Goal: Task Accomplishment & Management: Complete application form

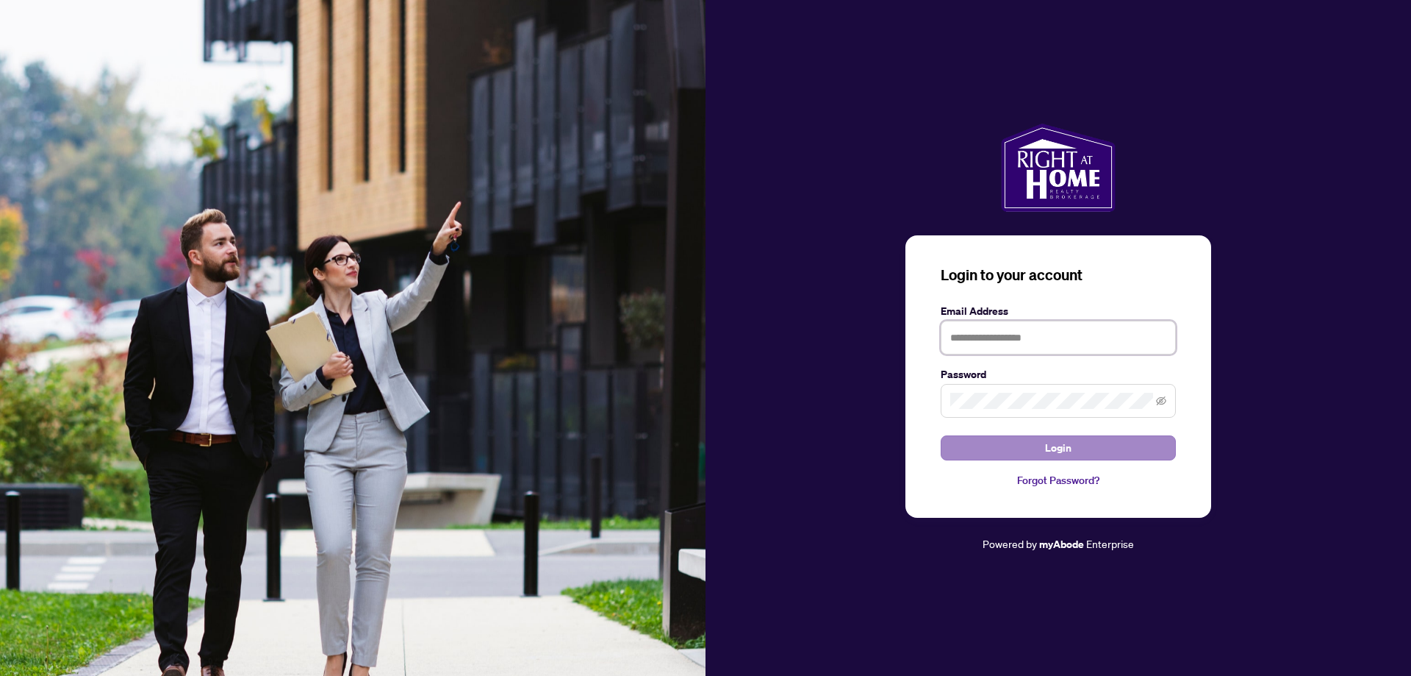
type input "**********"
click at [1060, 448] on span "Login" at bounding box center [1058, 448] width 26 height 24
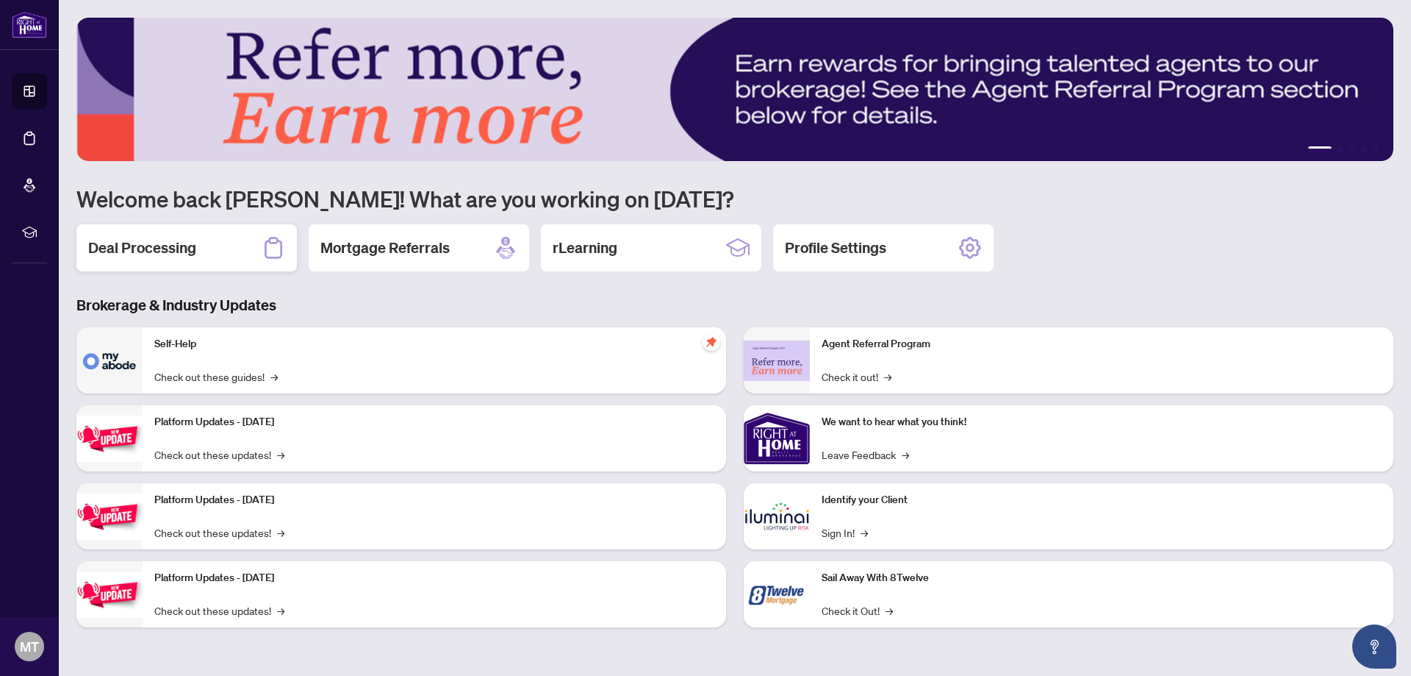
click at [187, 248] on h2 "Deal Processing" at bounding box center [142, 247] width 108 height 21
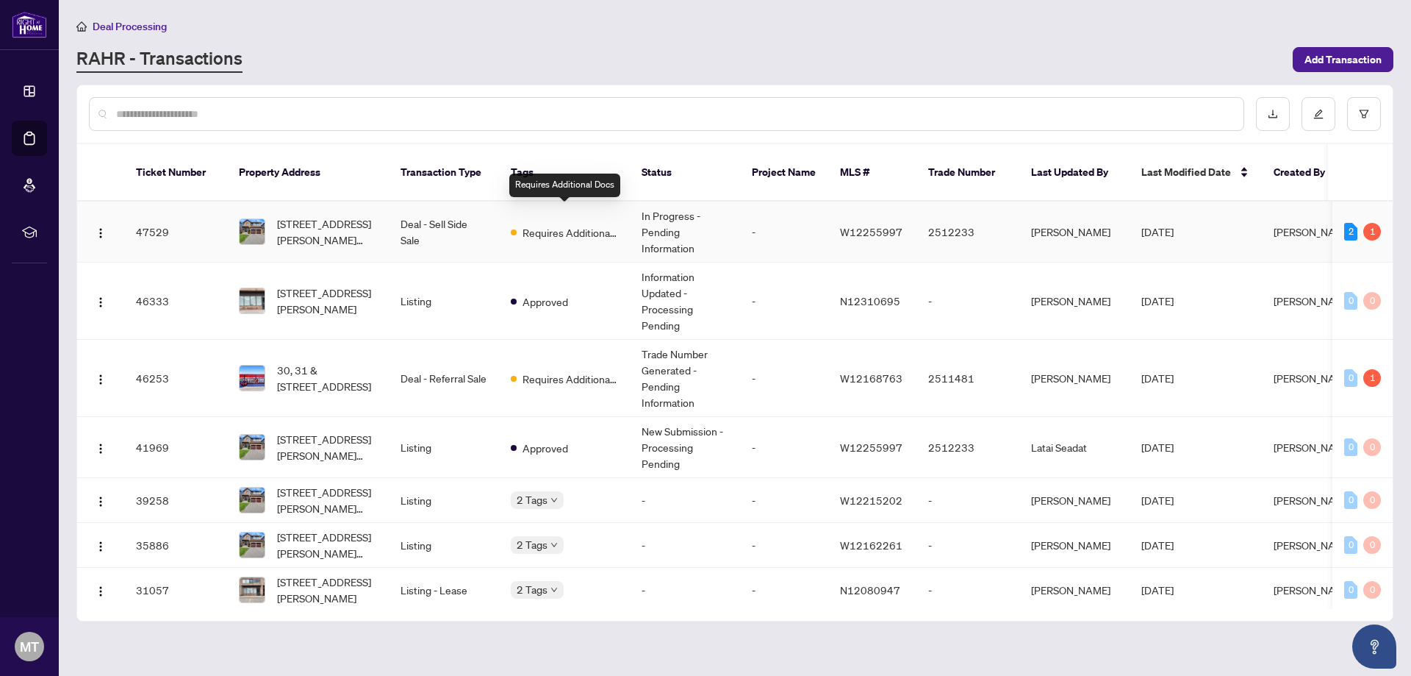
click at [573, 224] on span "Requires Additional Docs" at bounding box center [571, 232] width 96 height 16
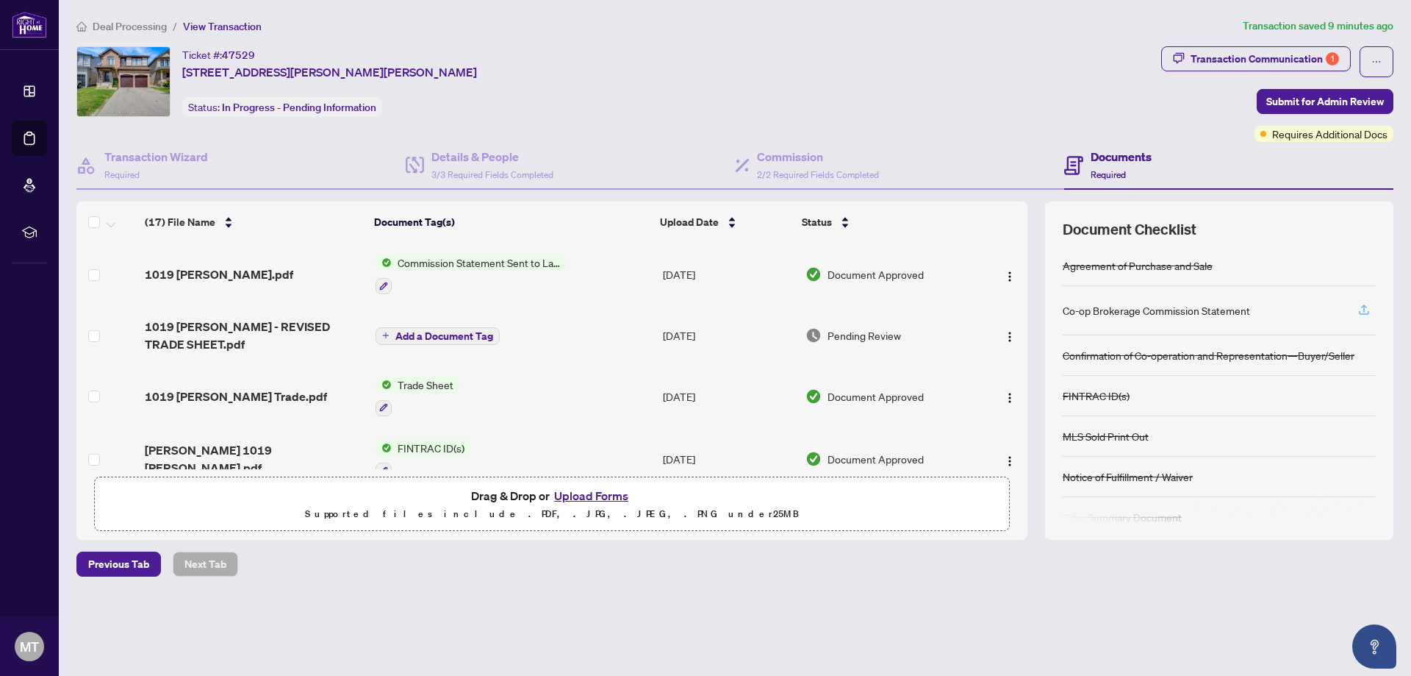
click at [1368, 311] on icon "button" at bounding box center [1364, 309] width 13 height 13
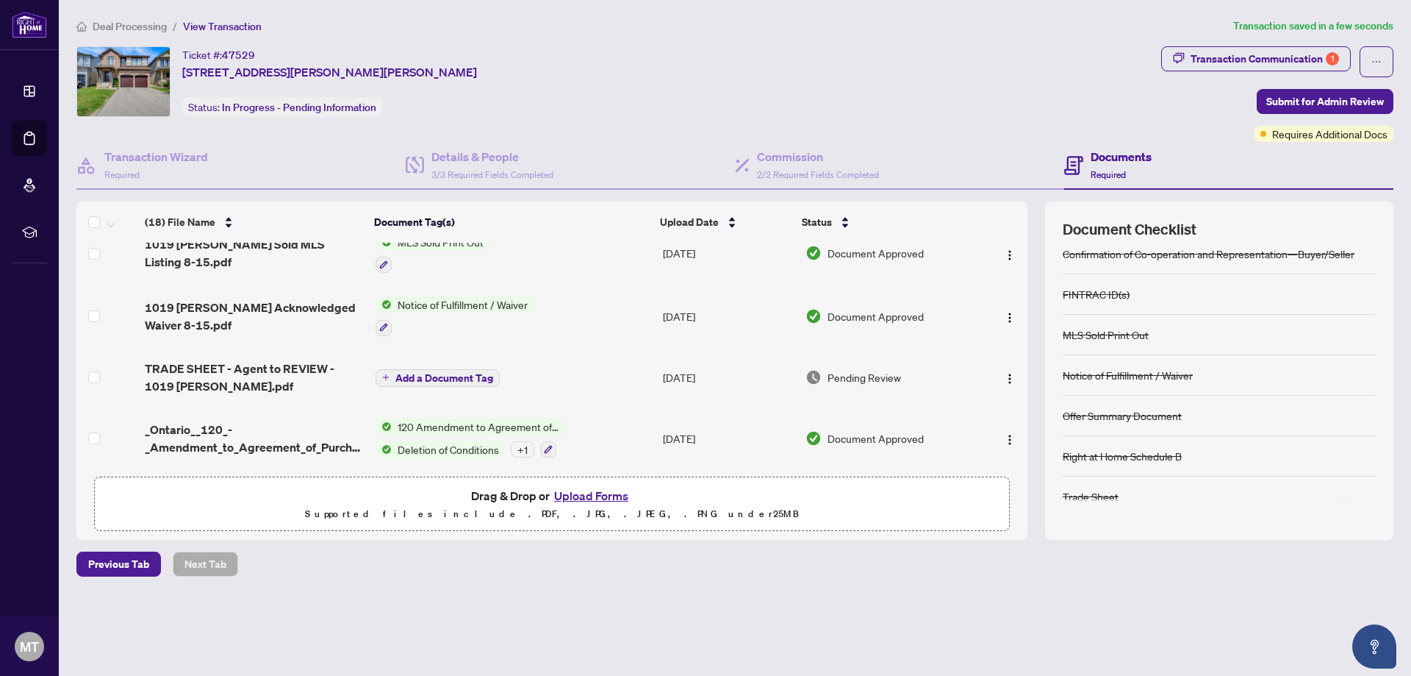
scroll to position [441, 0]
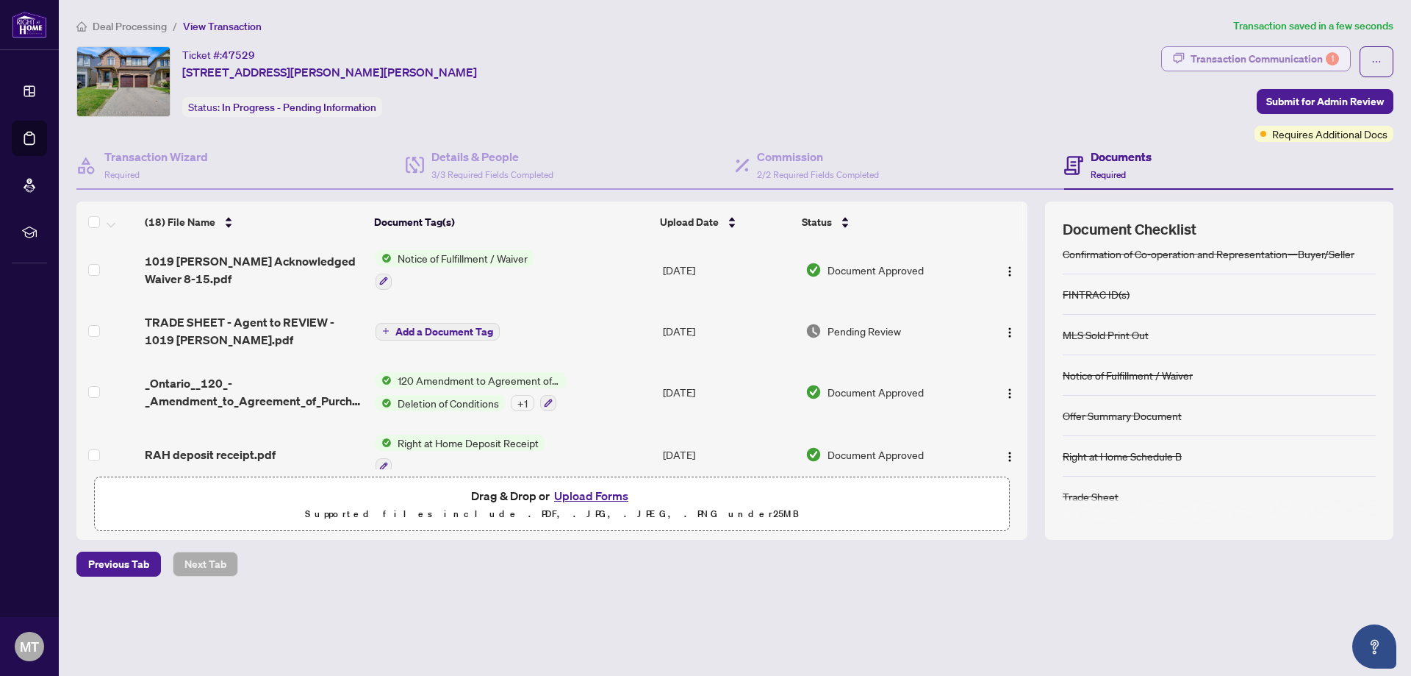
click at [1221, 55] on div "Transaction Communication 1" at bounding box center [1265, 59] width 148 height 24
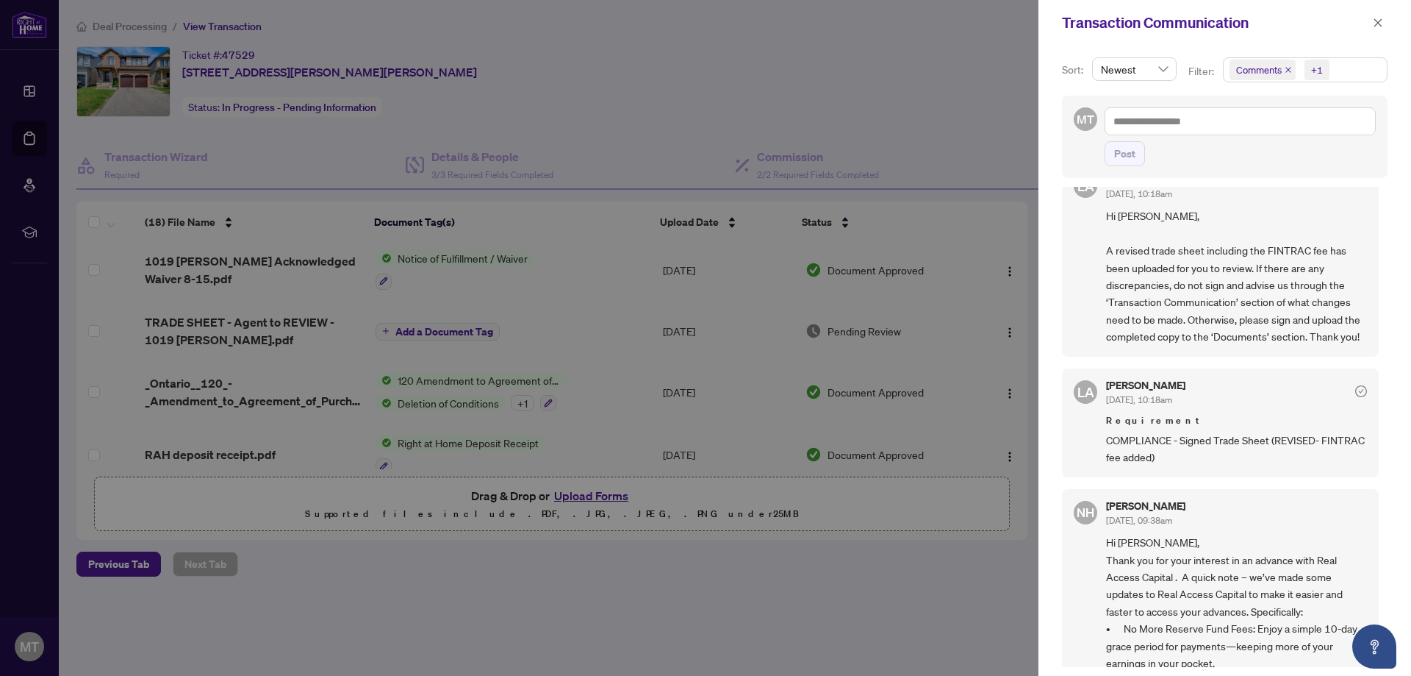
scroll to position [0, 0]
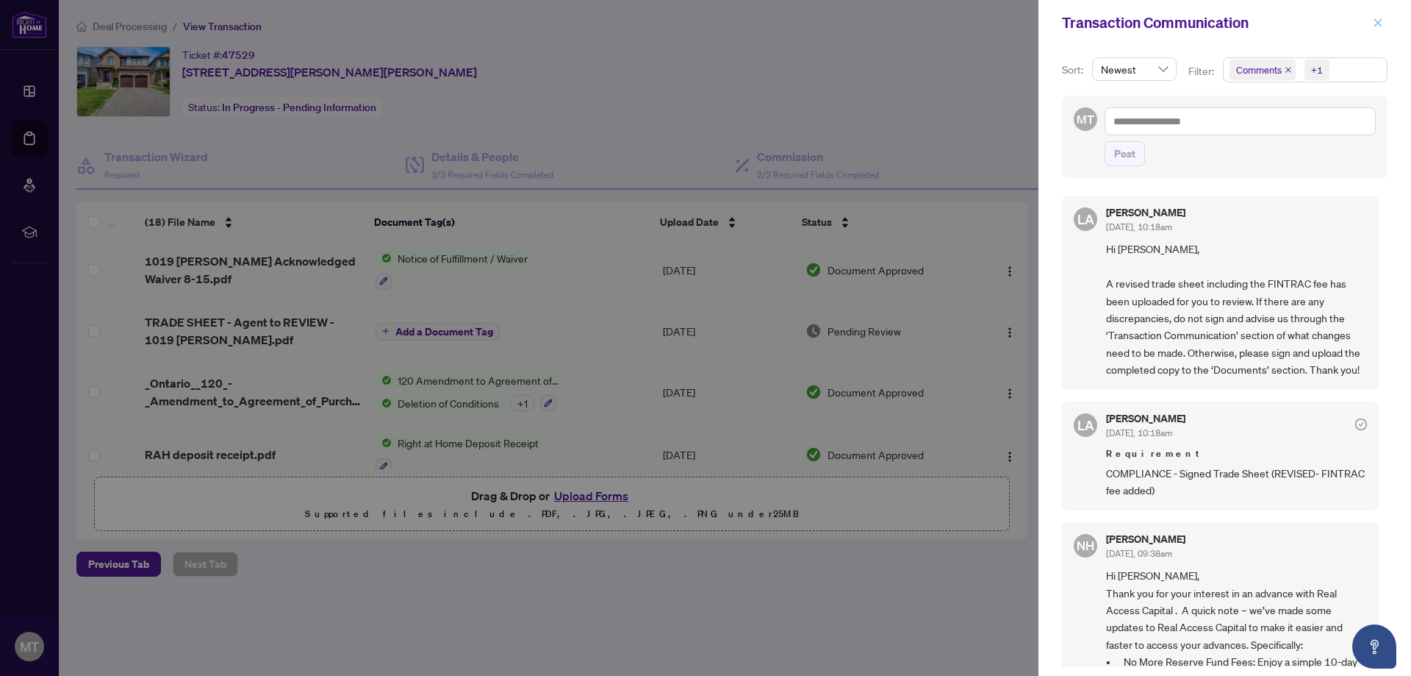
click at [1378, 27] on icon "close" at bounding box center [1378, 23] width 10 height 10
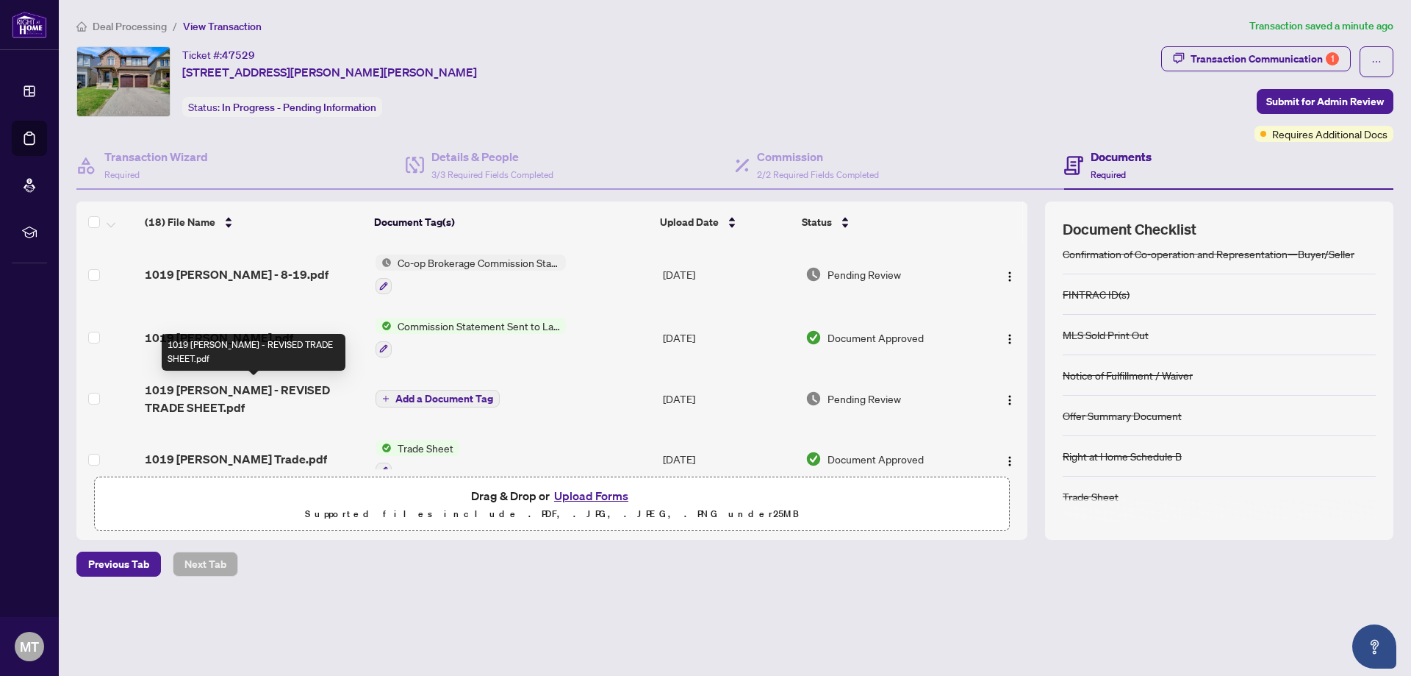
click at [226, 391] on span "1019 [PERSON_NAME] - REVISED TRADE SHEET.pdf" at bounding box center [254, 398] width 218 height 35
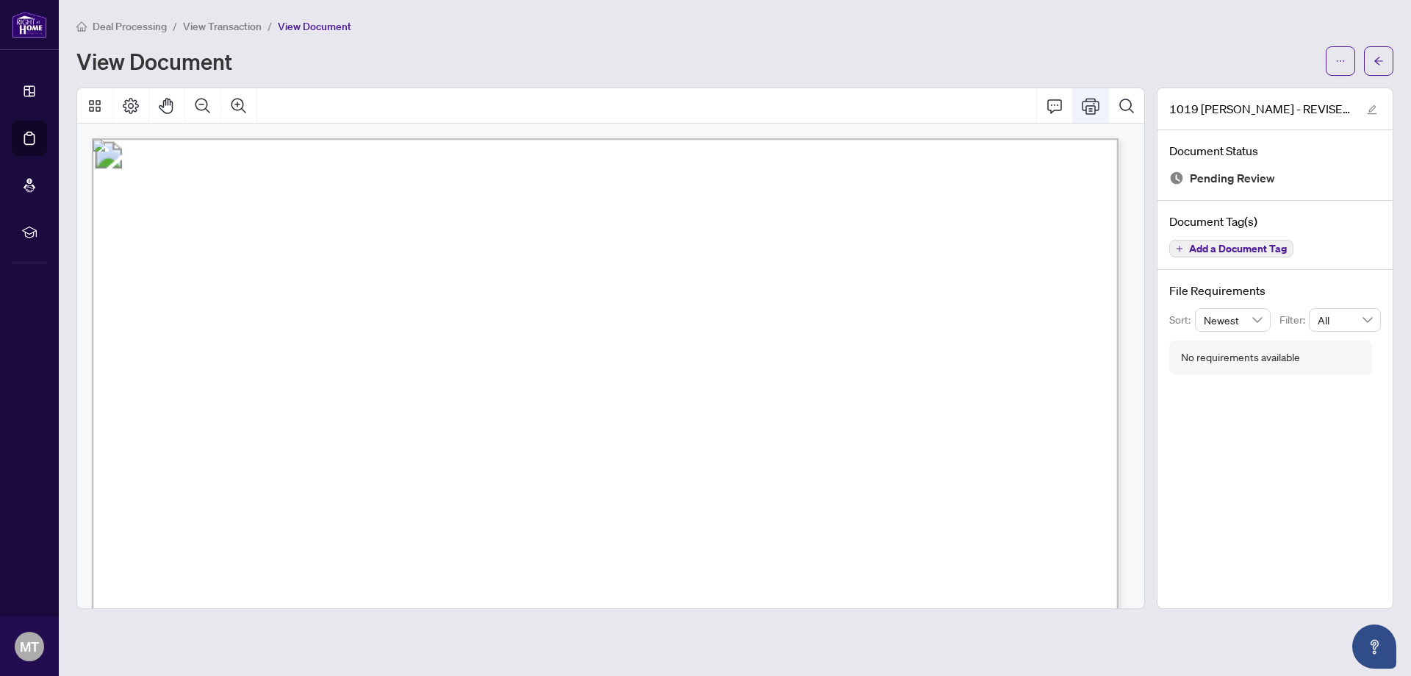
click at [1093, 105] on icon "Print" at bounding box center [1091, 106] width 18 height 16
click at [223, 28] on span "View Transaction" at bounding box center [222, 26] width 79 height 13
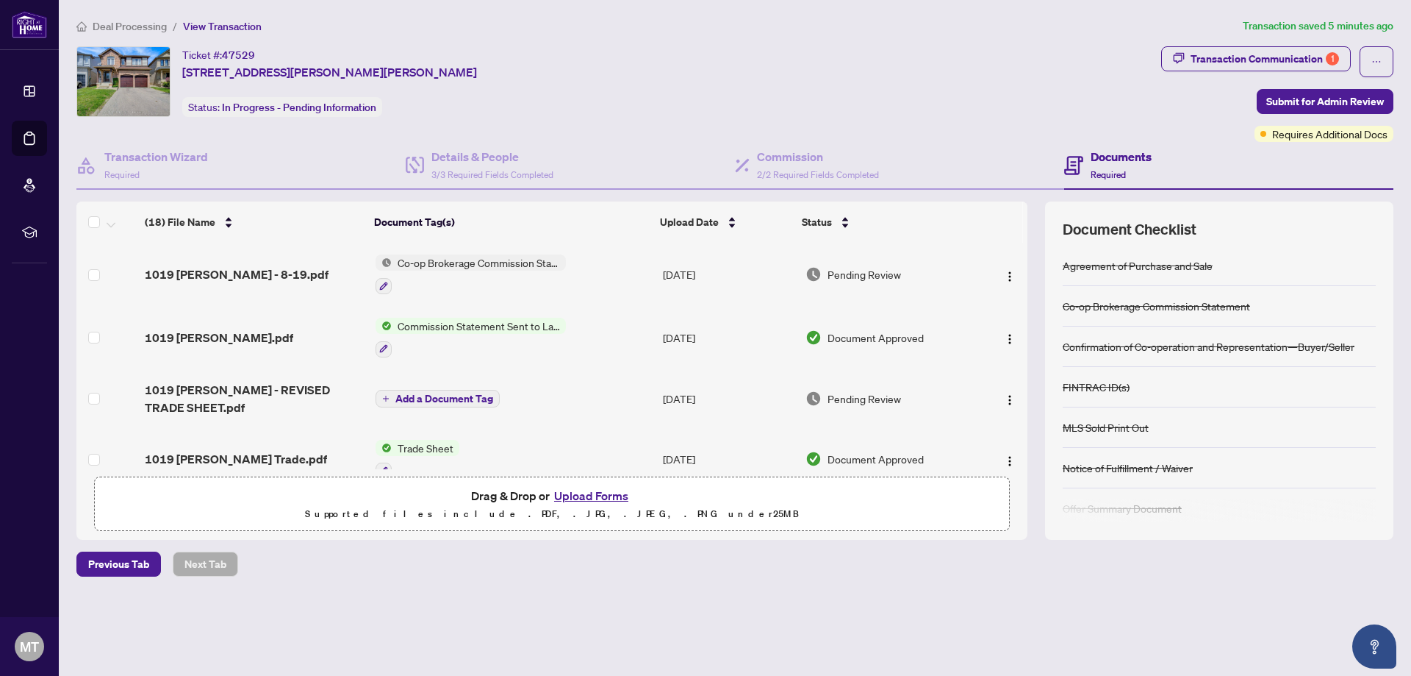
click at [587, 494] on button "Upload Forms" at bounding box center [591, 495] width 83 height 19
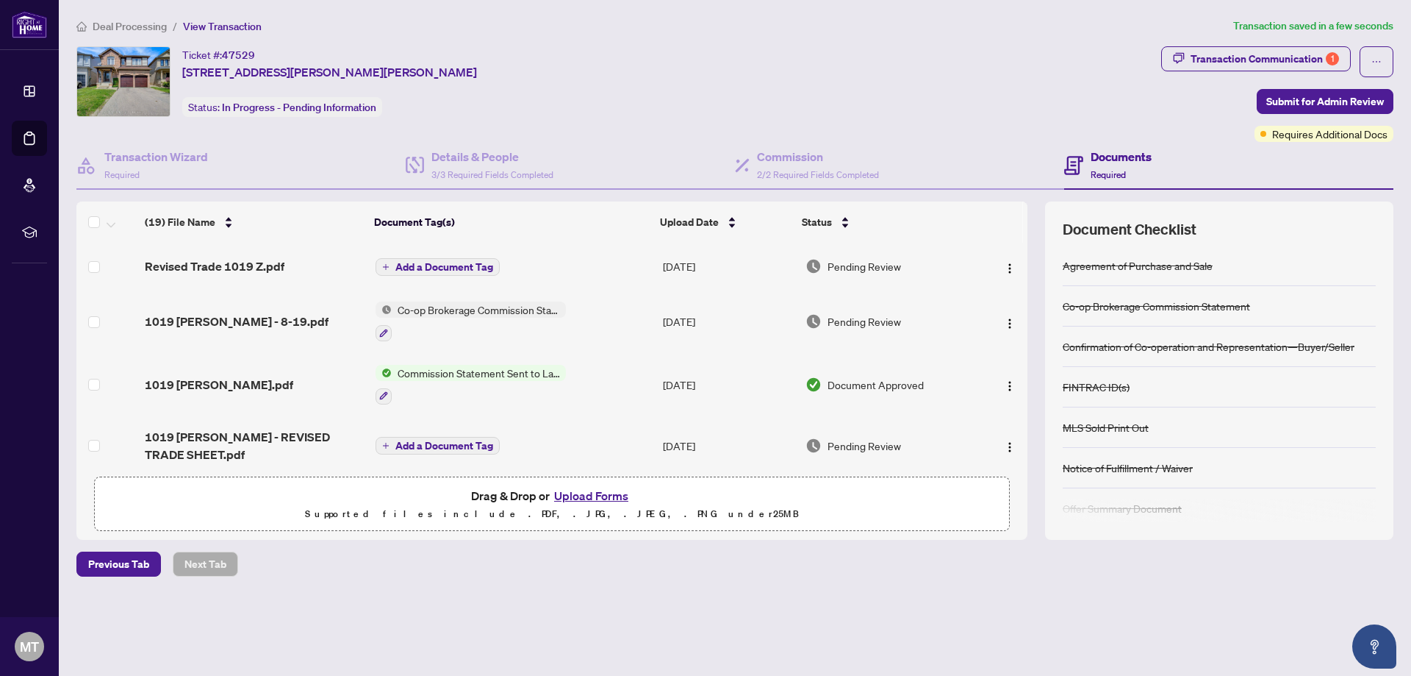
click at [605, 63] on div "Ticket #: 47529 [STREET_ADDRESS][PERSON_NAME][PERSON_NAME] Status: In Progress …" at bounding box center [615, 81] width 1079 height 71
click at [1277, 102] on span "Submit for Admin Review" at bounding box center [1326, 102] width 118 height 24
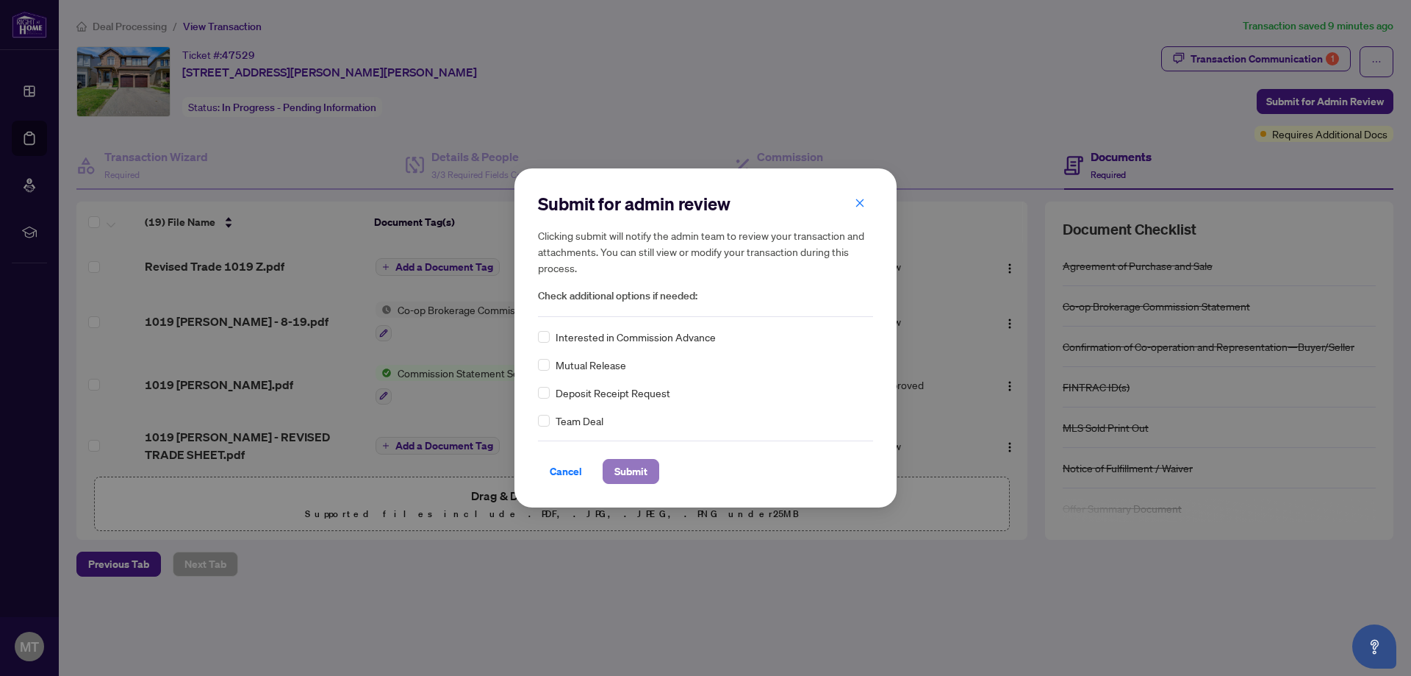
click at [632, 473] on span "Submit" at bounding box center [631, 471] width 33 height 24
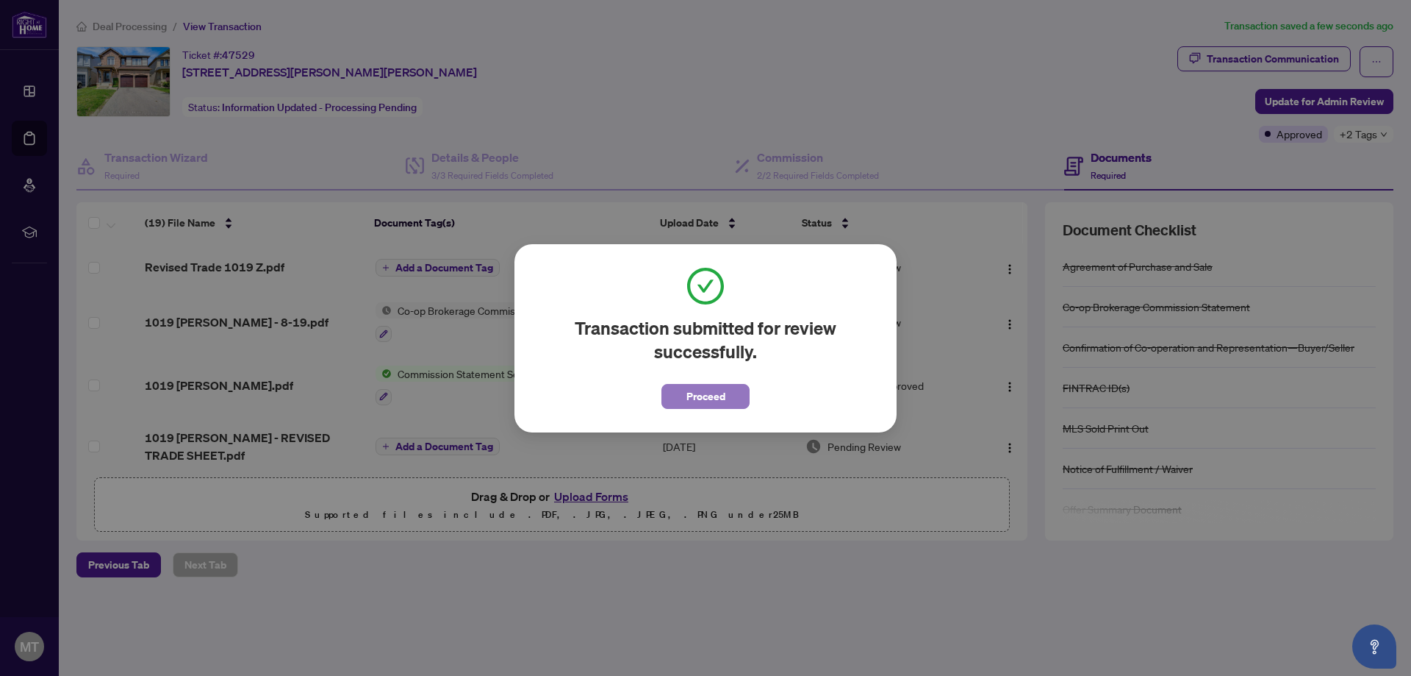
click at [703, 395] on span "Proceed" at bounding box center [706, 396] width 39 height 24
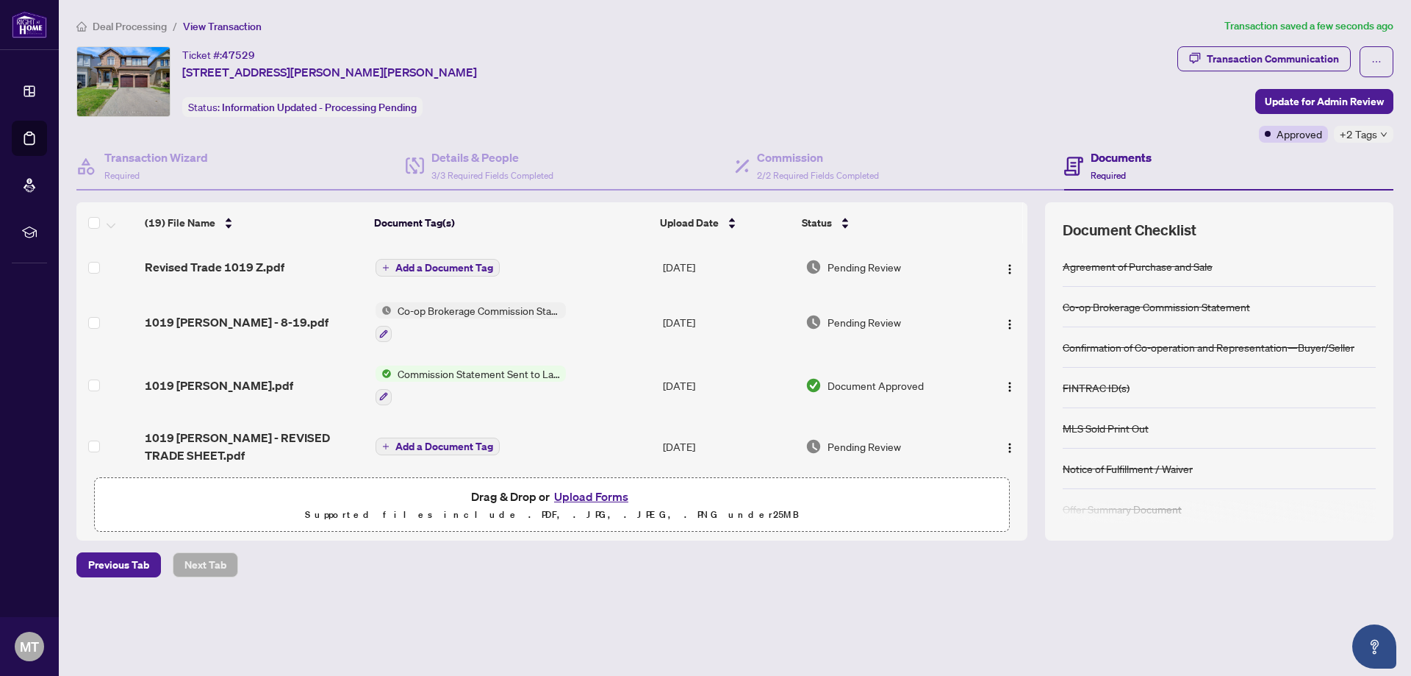
click at [134, 24] on span "Deal Processing" at bounding box center [130, 26] width 74 height 13
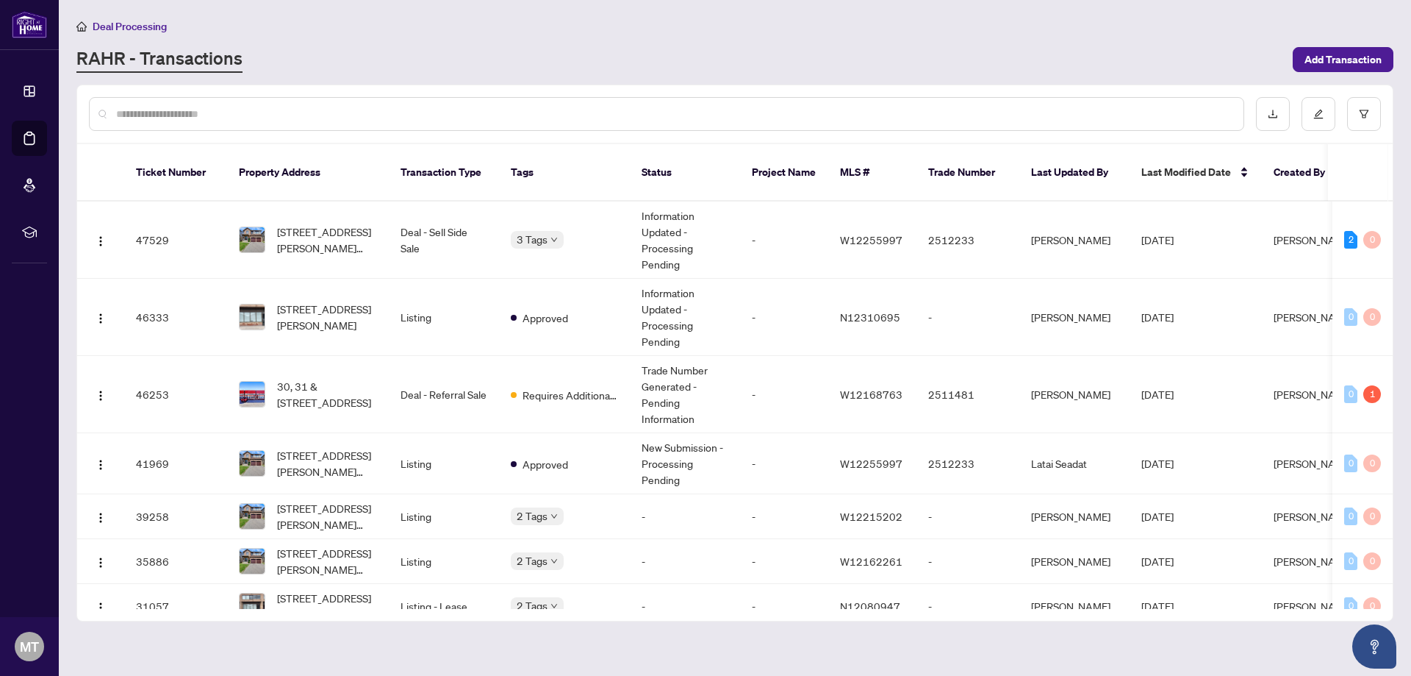
click at [132, 28] on span "Deal Processing" at bounding box center [130, 26] width 74 height 13
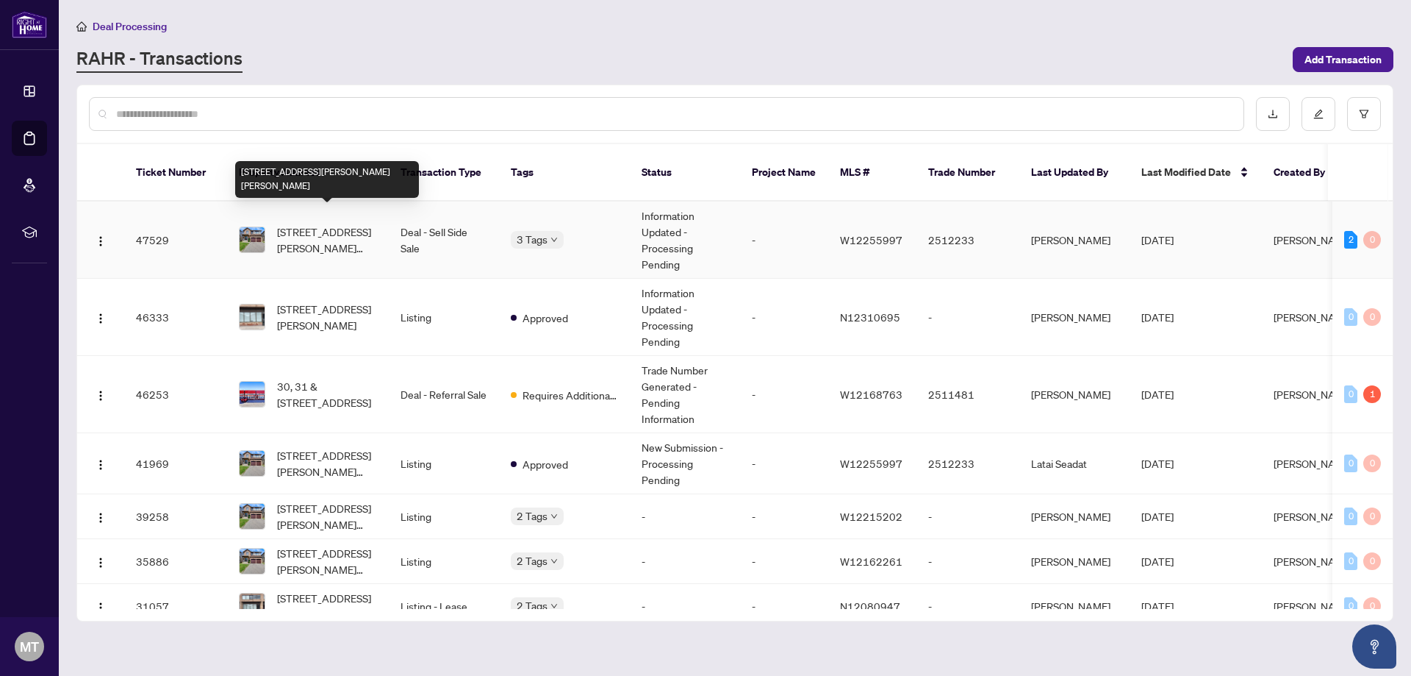
click at [313, 223] on span "[STREET_ADDRESS][PERSON_NAME][PERSON_NAME]" at bounding box center [327, 239] width 100 height 32
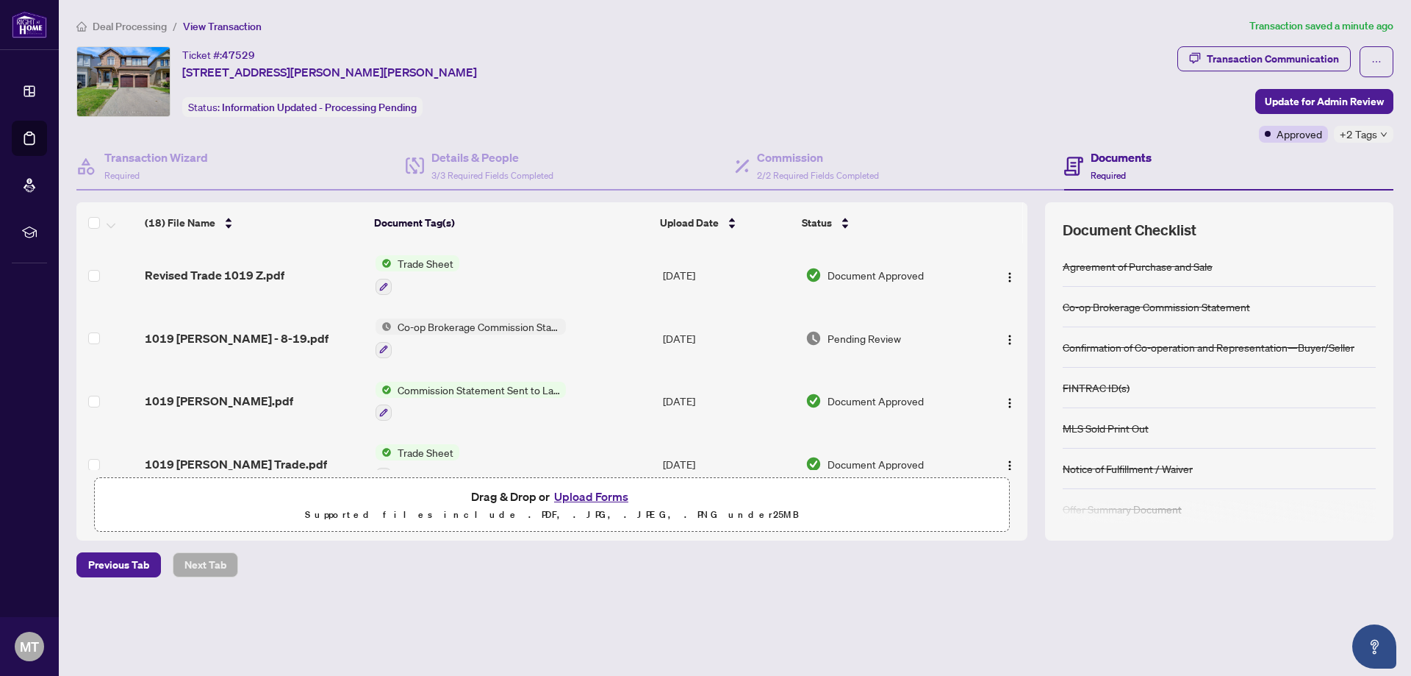
click at [1366, 132] on span "+2 Tags" at bounding box center [1358, 134] width 37 height 17
click at [1255, 50] on div "Transaction Communication" at bounding box center [1273, 59] width 132 height 24
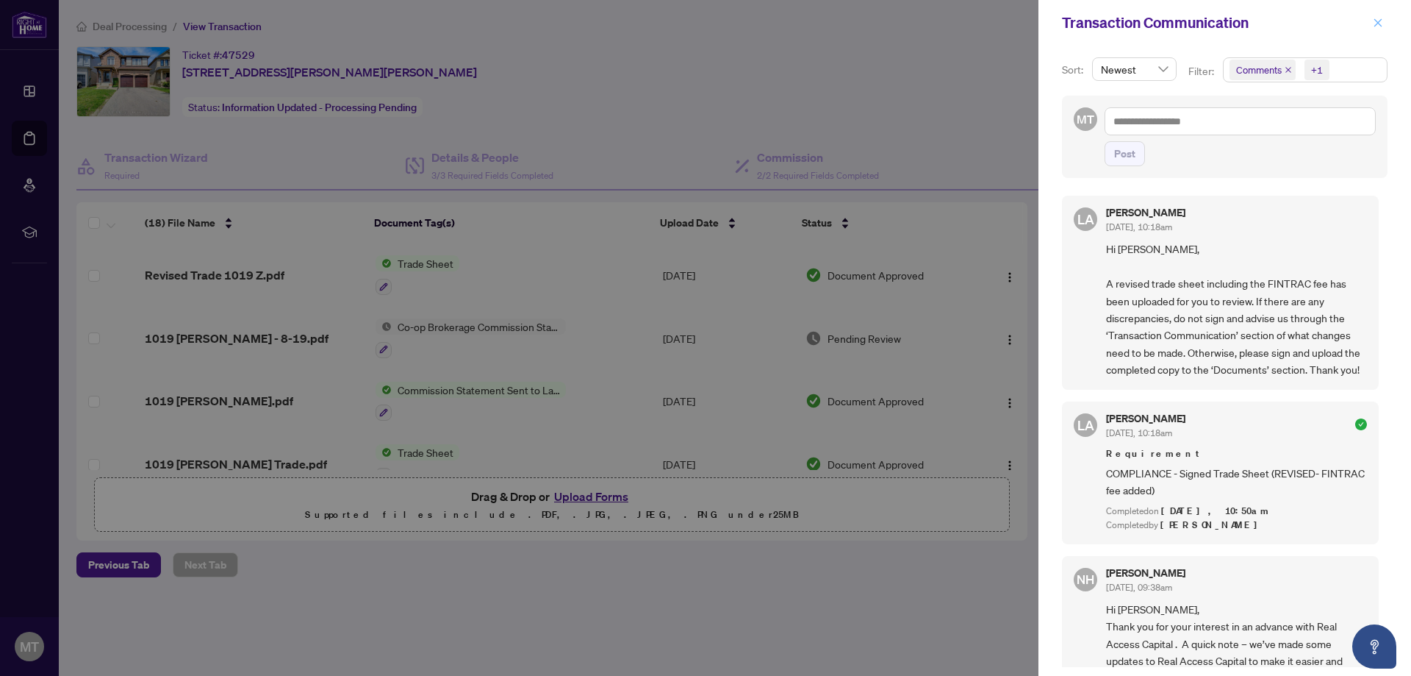
click at [1378, 24] on icon "close" at bounding box center [1379, 22] width 8 height 8
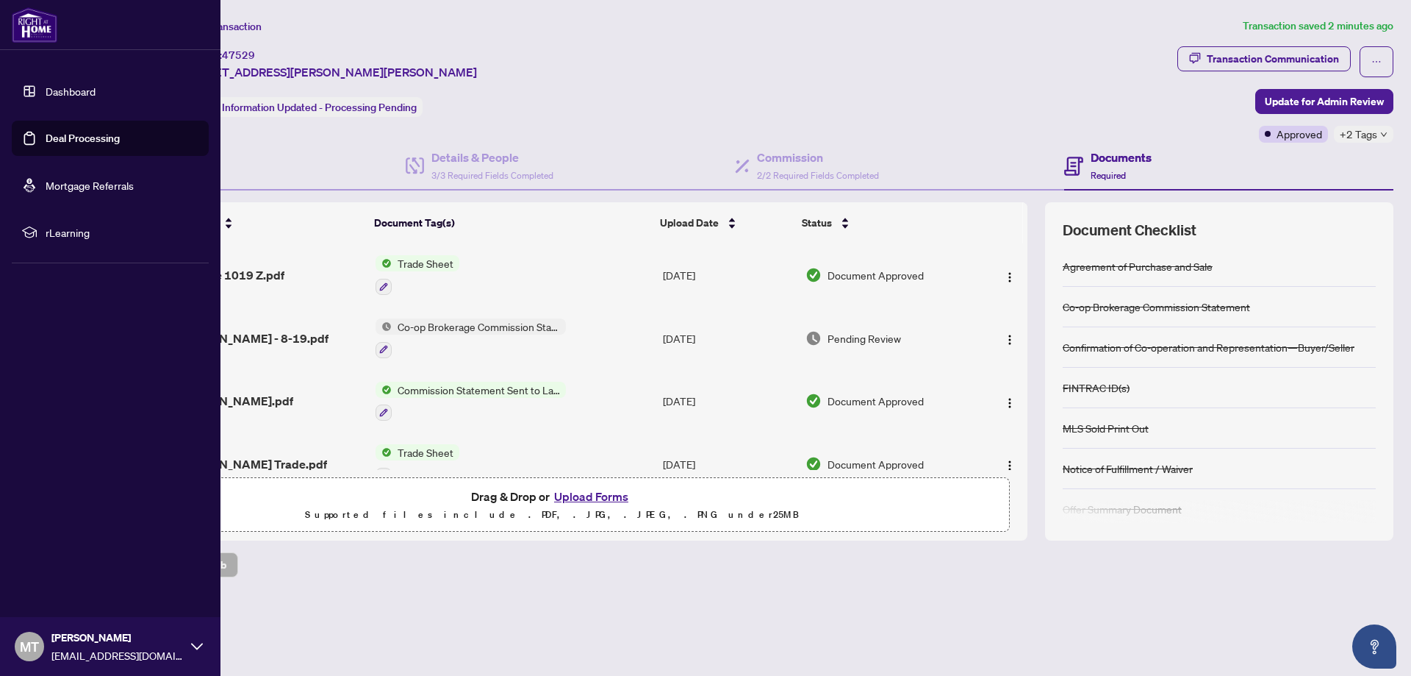
click at [25, 651] on span "MT" at bounding box center [29, 646] width 19 height 21
click at [75, 556] on span "Logout" at bounding box center [59, 559] width 33 height 24
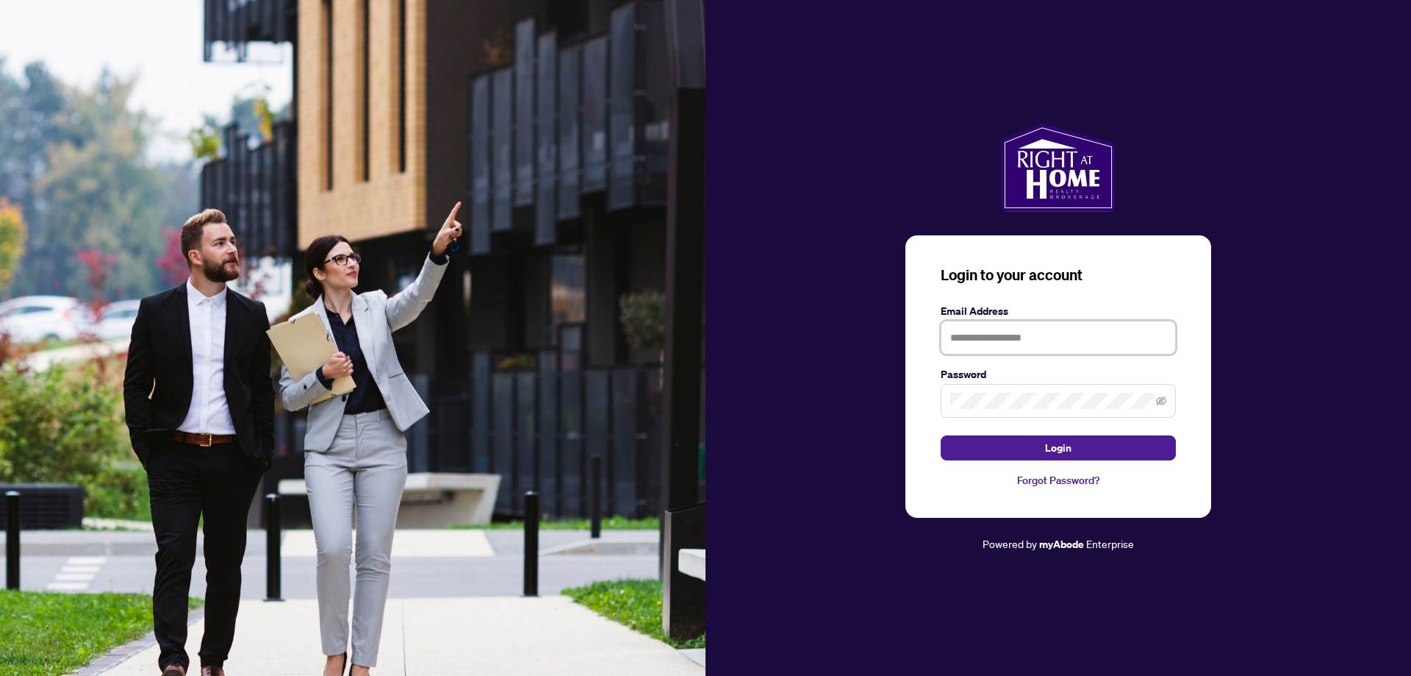
type input "**********"
